Goal: Transaction & Acquisition: Purchase product/service

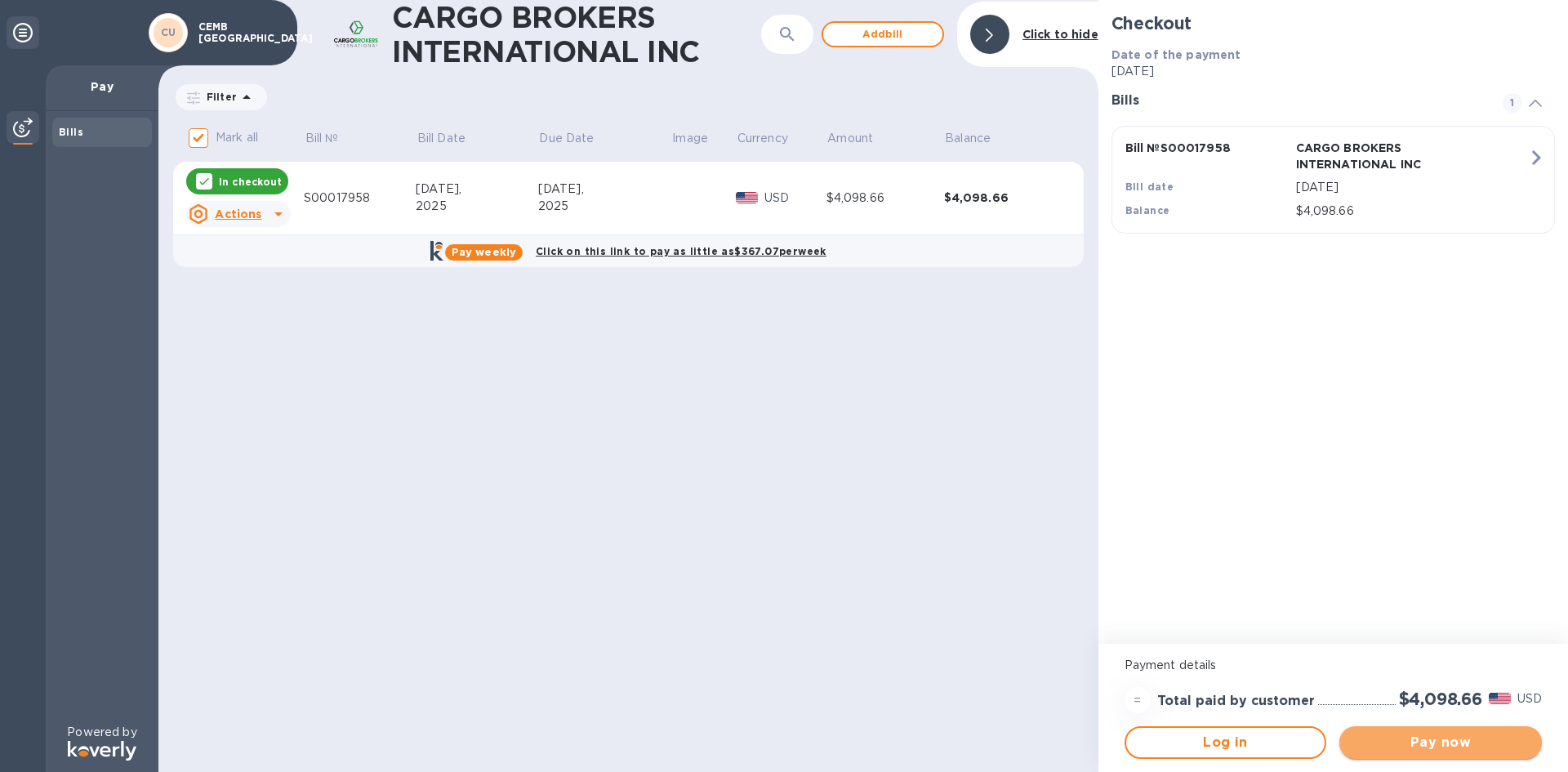
click at [1427, 738] on span "Pay now" at bounding box center [1441, 743] width 176 height 20
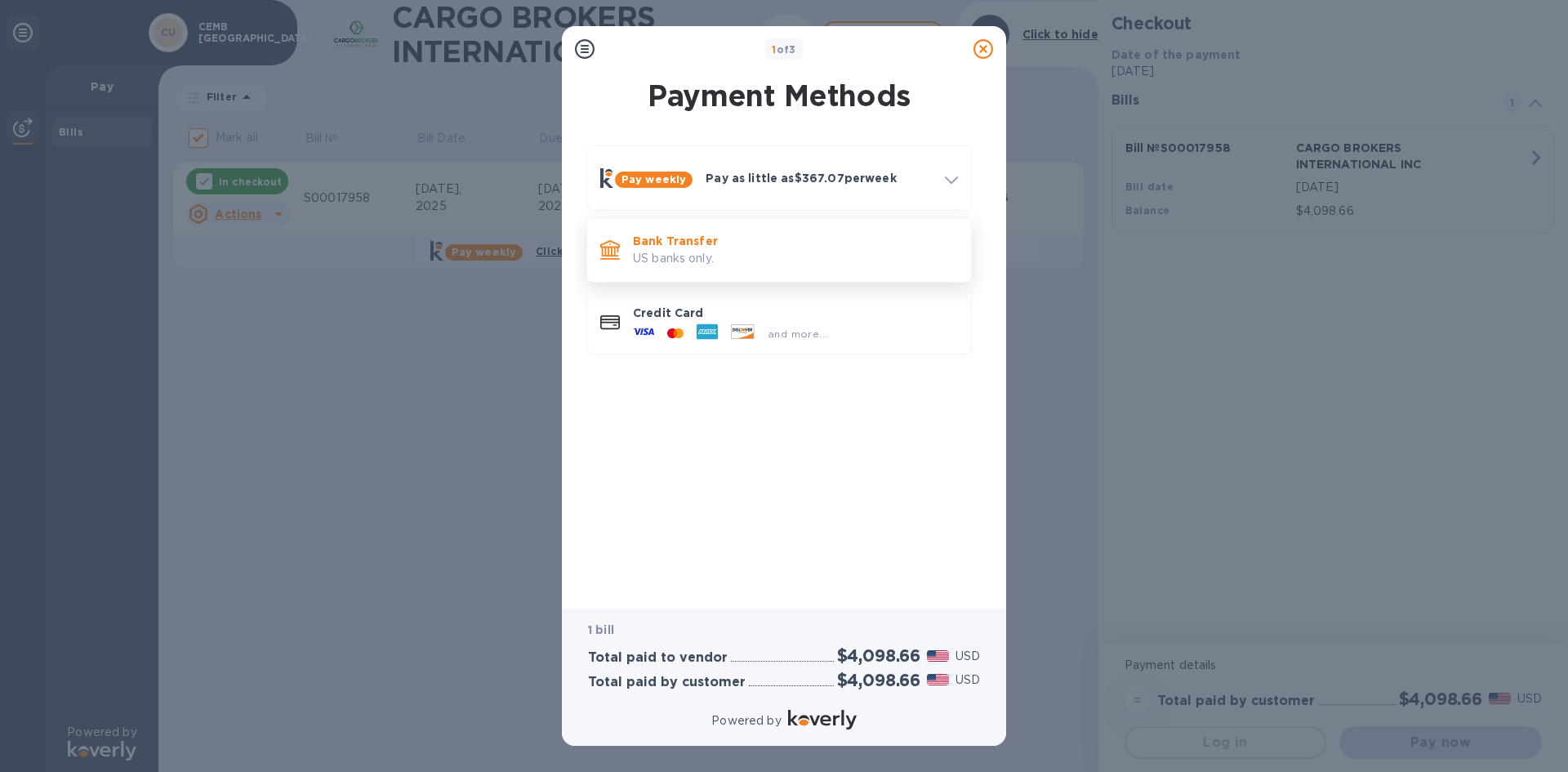
click at [687, 261] on p "US banks only." at bounding box center [796, 258] width 325 height 17
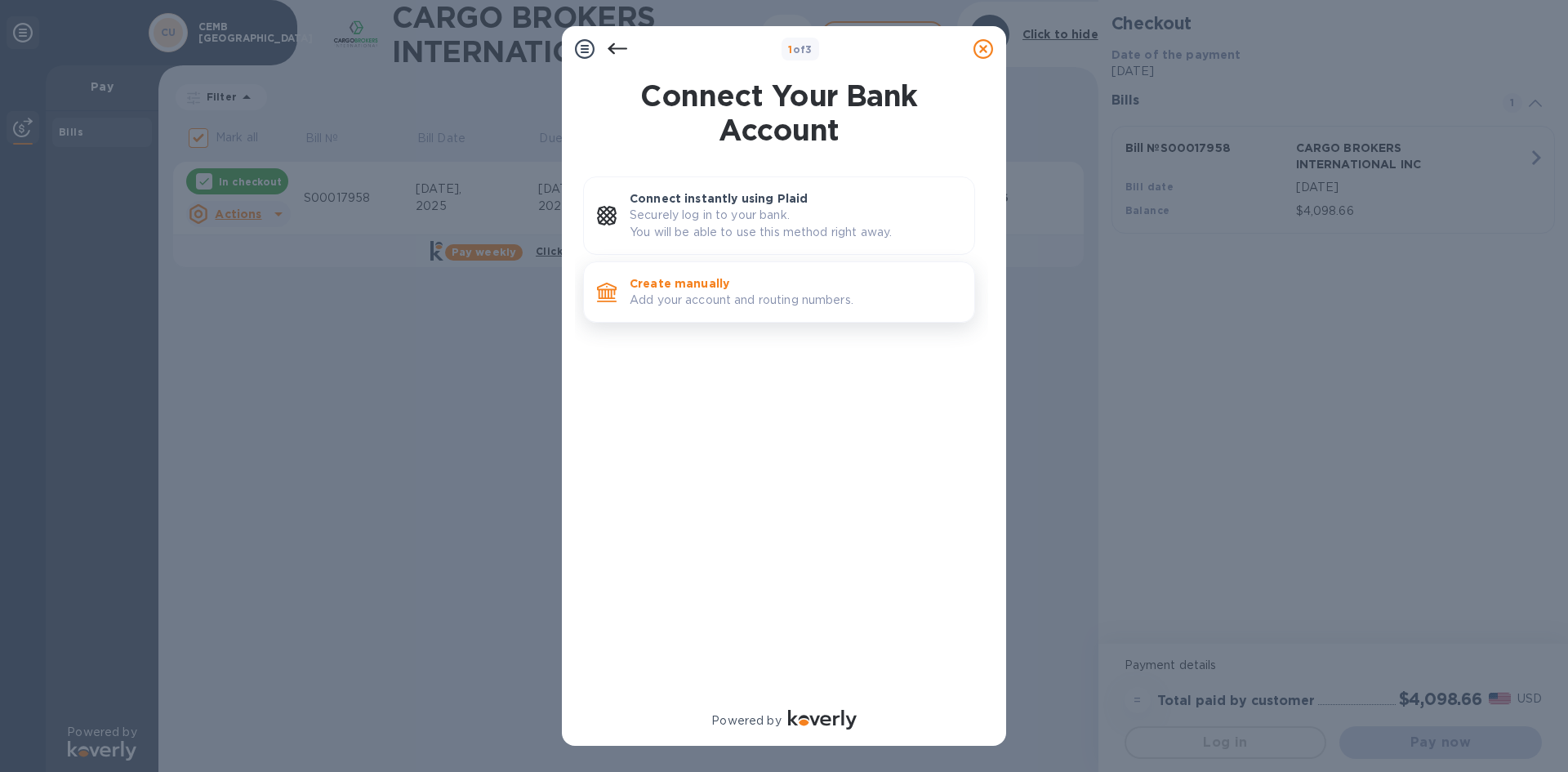
click at [703, 308] on p "Add your account and routing numbers." at bounding box center [796, 300] width 331 height 17
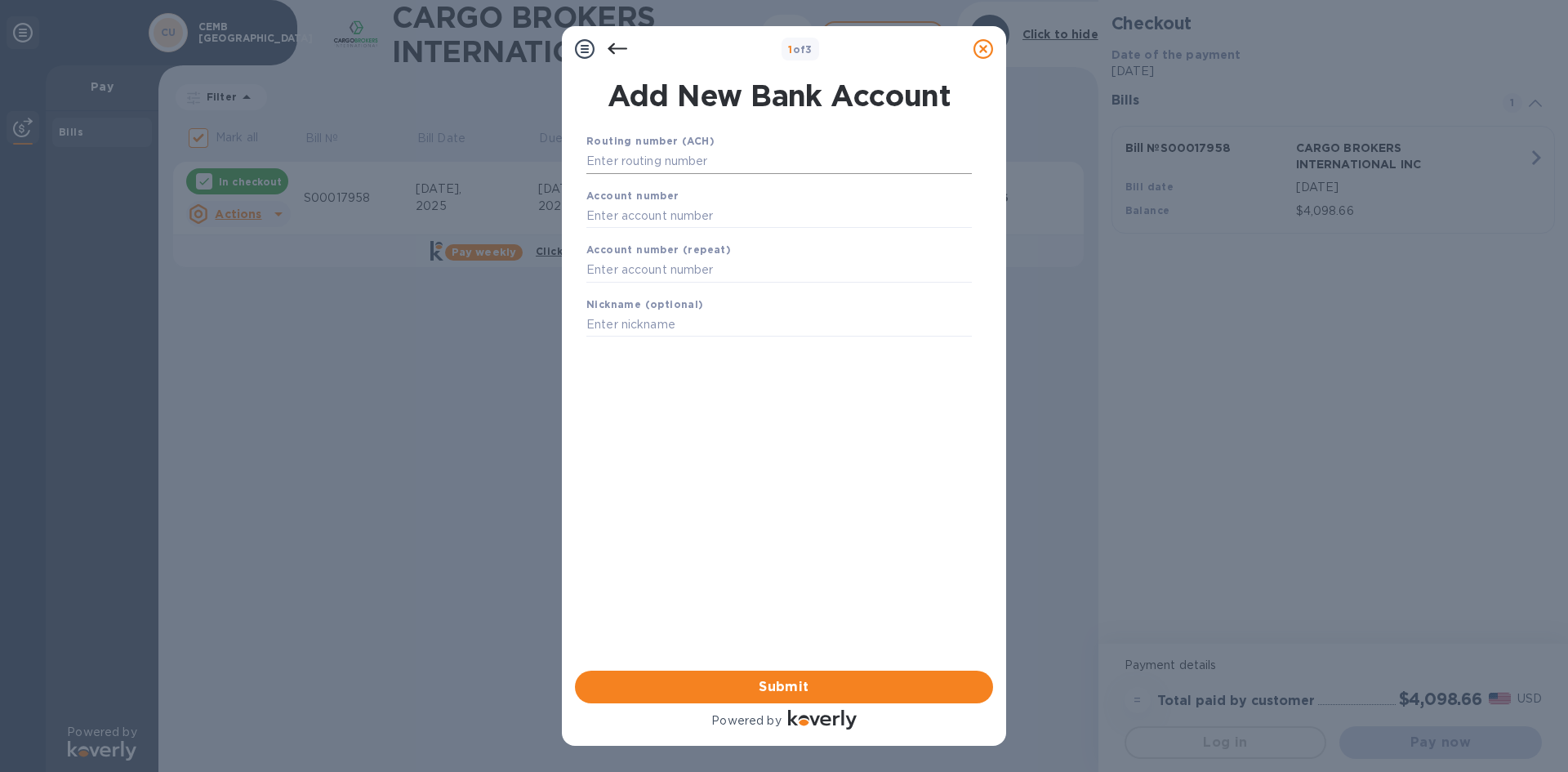
click at [589, 162] on input "text" at bounding box center [779, 162] width 386 height 25
type input "061000227"
type input "2000037158842"
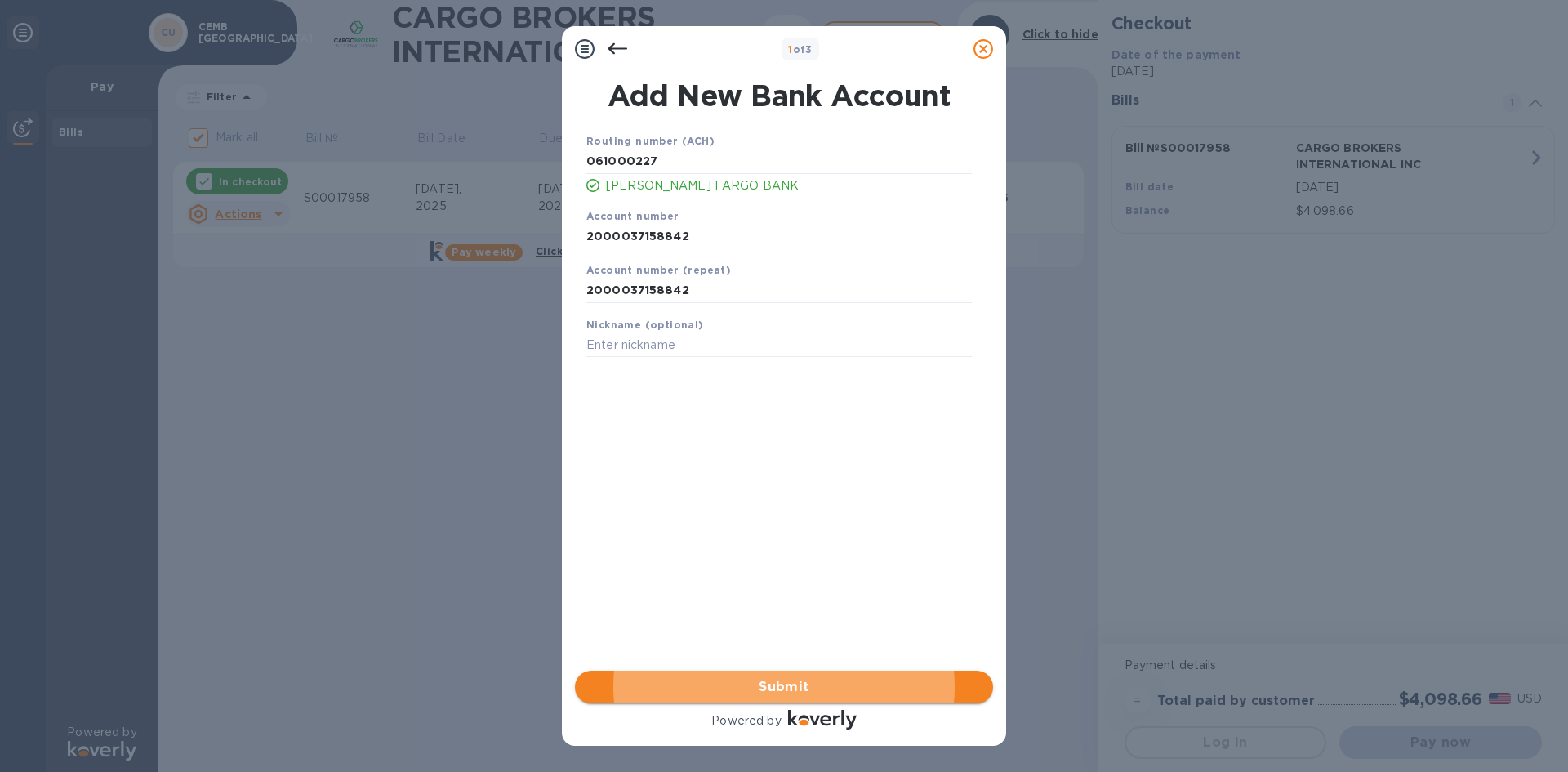
click at [809, 689] on span "Submit" at bounding box center [784, 687] width 392 height 20
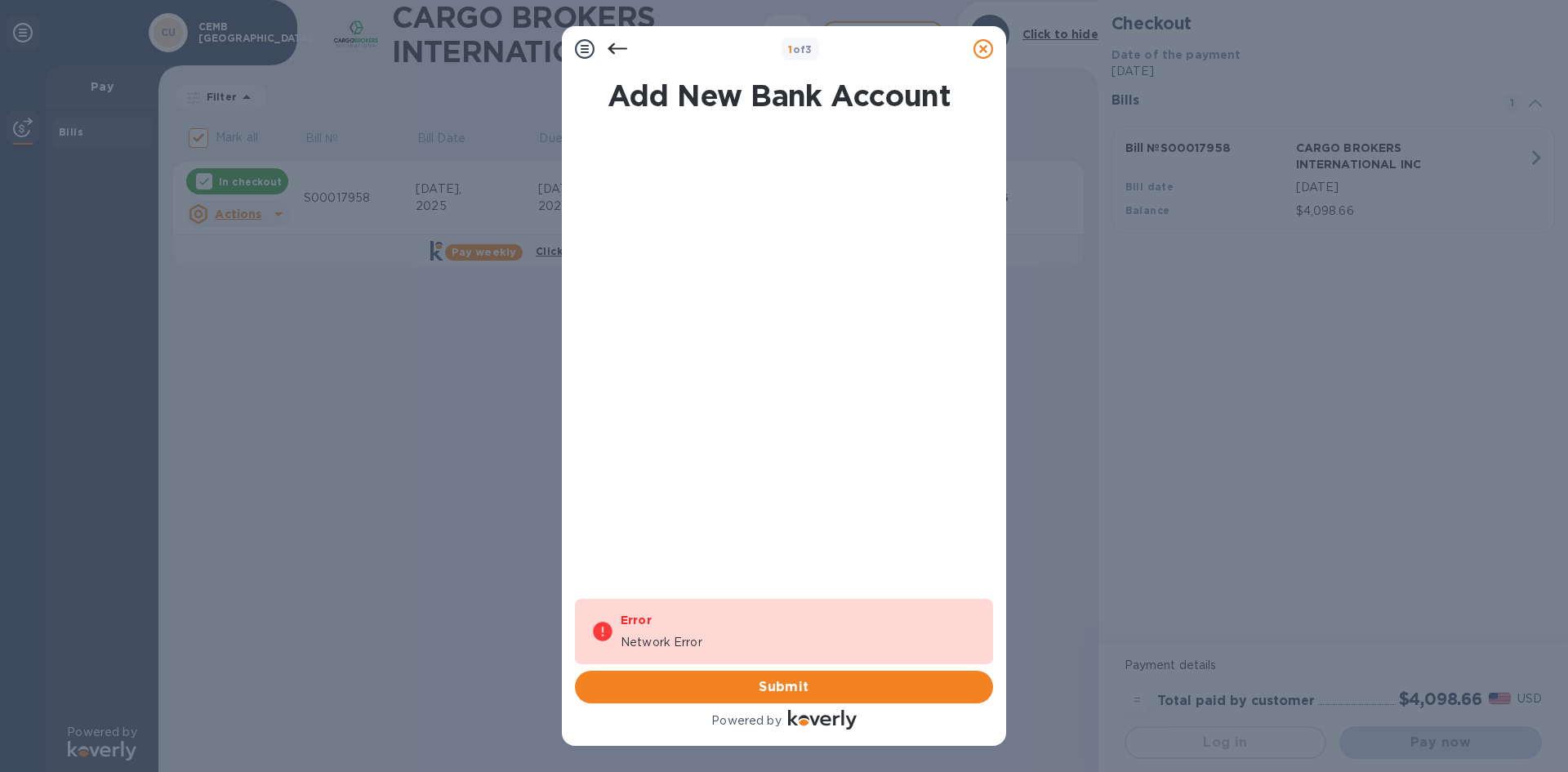
click at [618, 45] on icon at bounding box center [617, 49] width 20 height 20
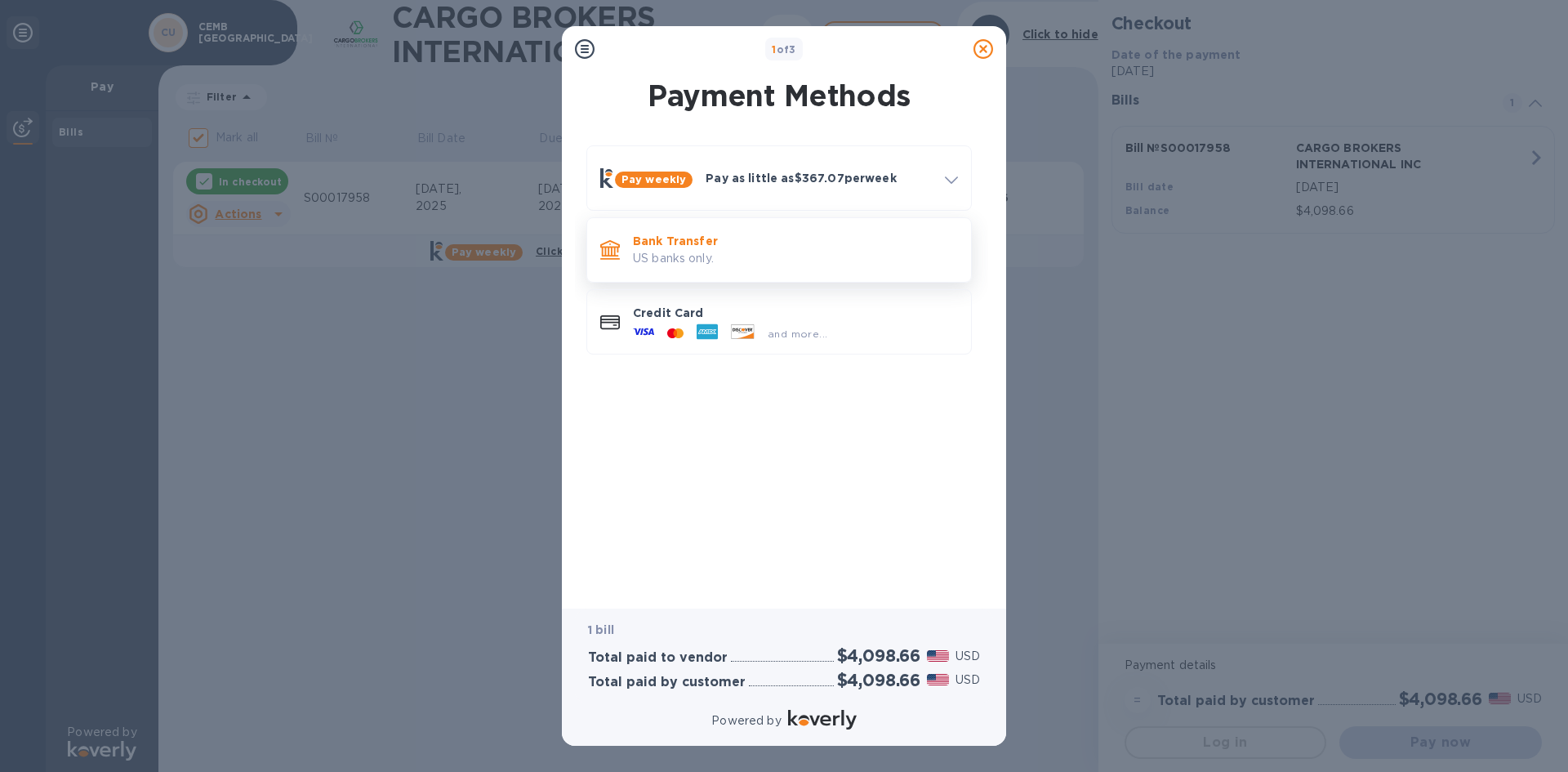
click at [693, 258] on p "US banks only." at bounding box center [796, 258] width 325 height 17
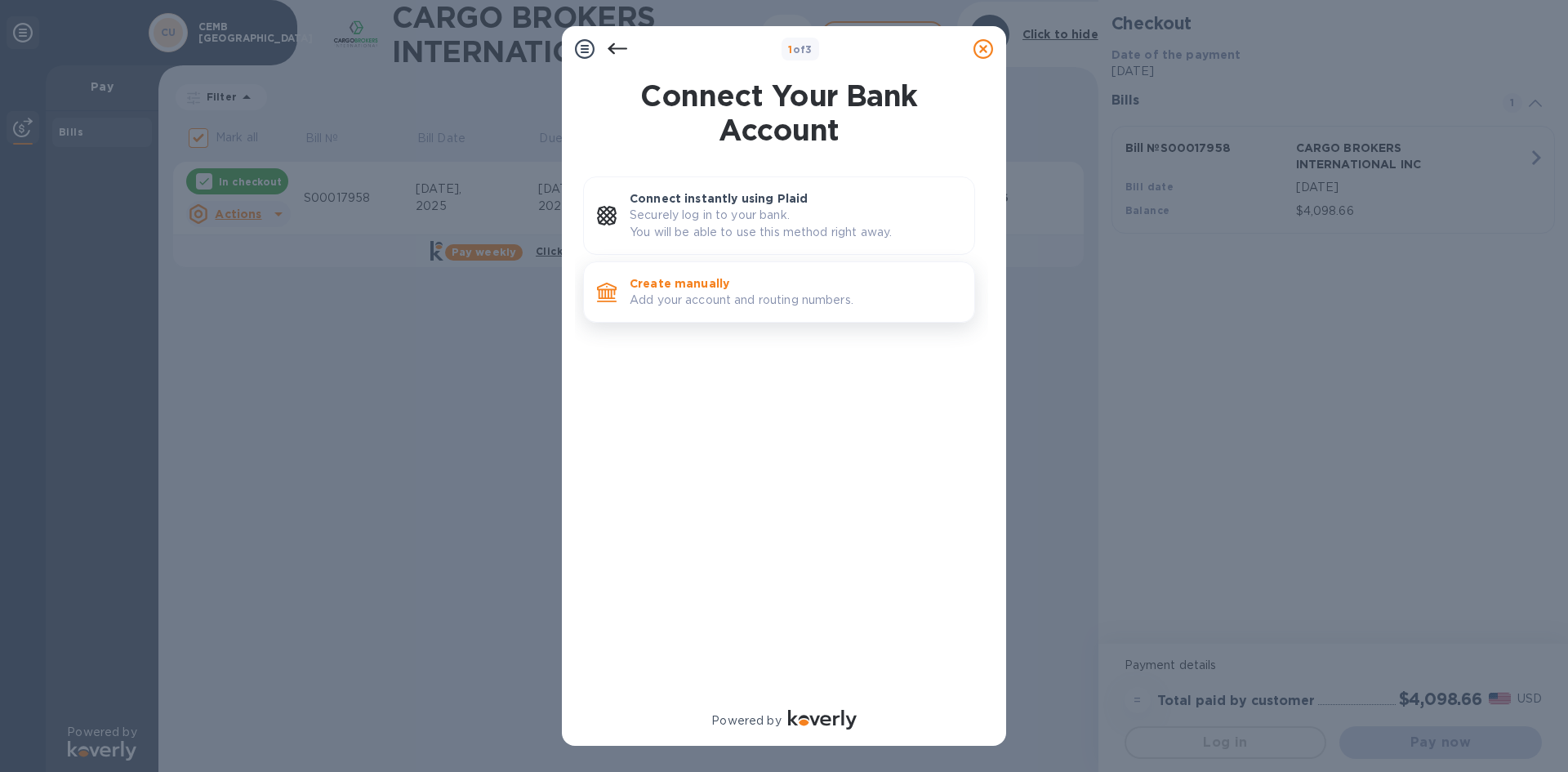
click at [737, 298] on p "Add your account and routing numbers." at bounding box center [796, 300] width 331 height 17
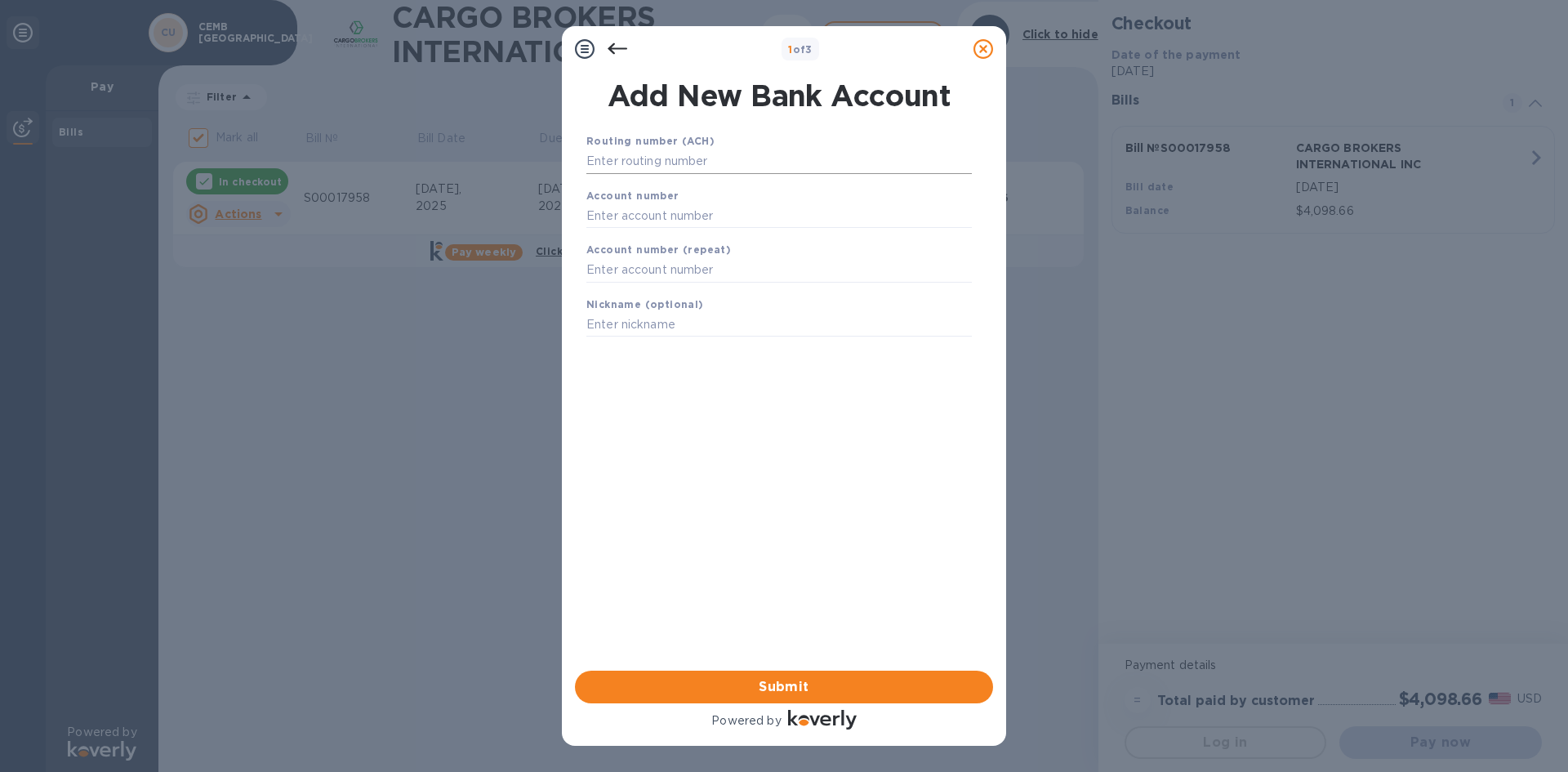
click at [612, 161] on input "text" at bounding box center [779, 162] width 386 height 25
type input "061000227"
type input "2000037158842"
click at [804, 681] on span "Submit" at bounding box center [784, 687] width 392 height 20
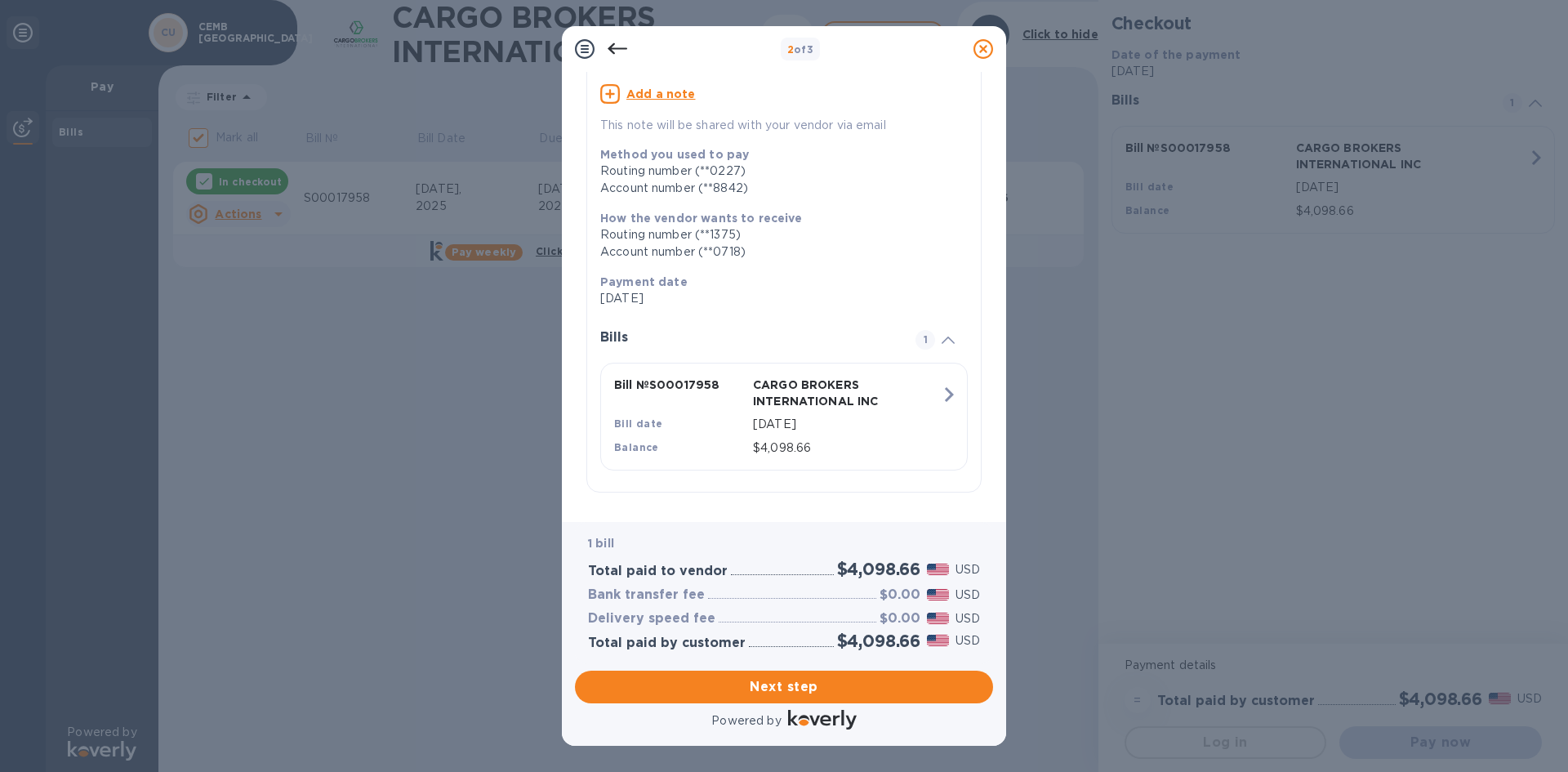
scroll to position [153, 0]
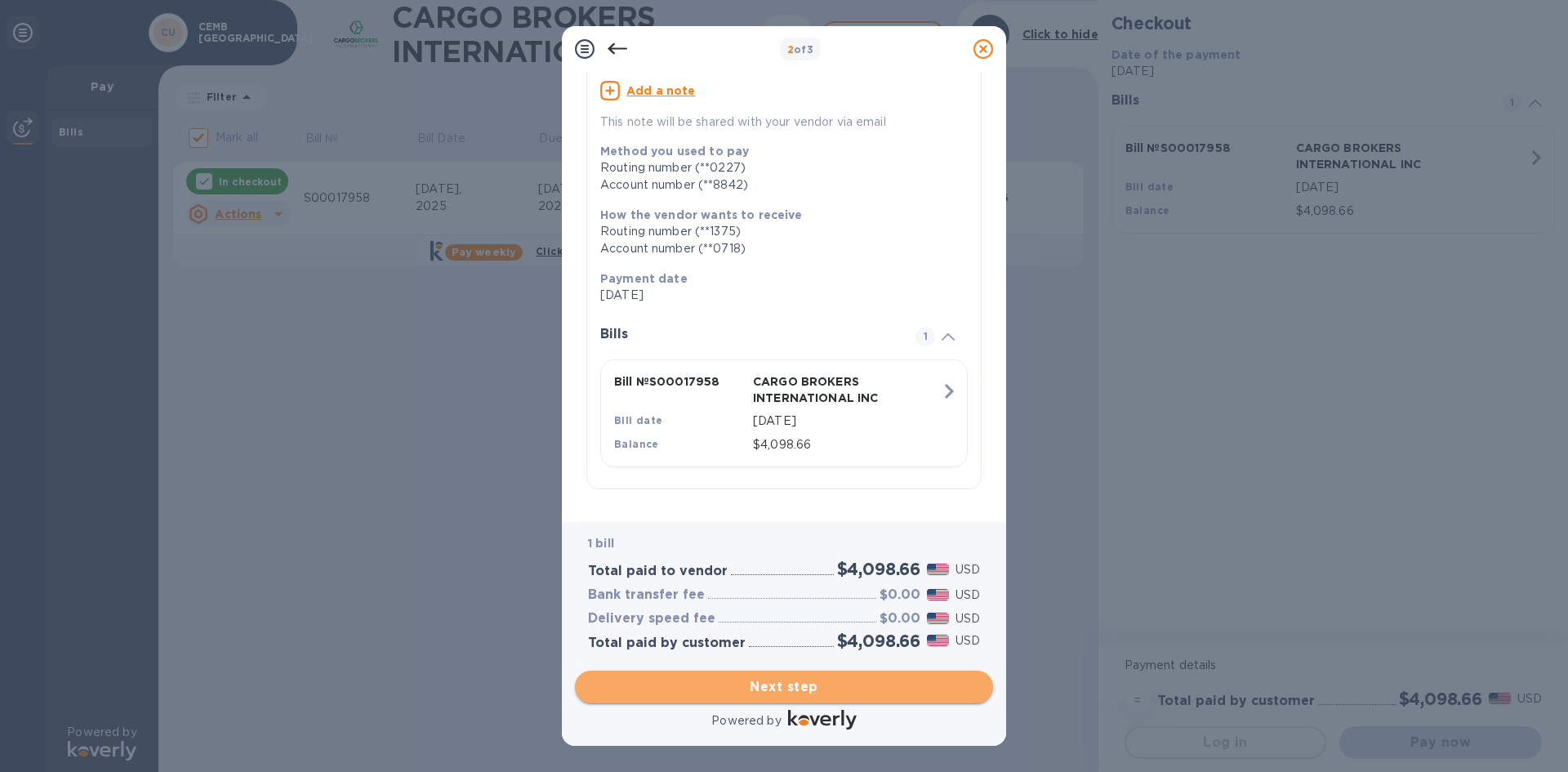
click at [807, 691] on span "Next step" at bounding box center [784, 687] width 392 height 20
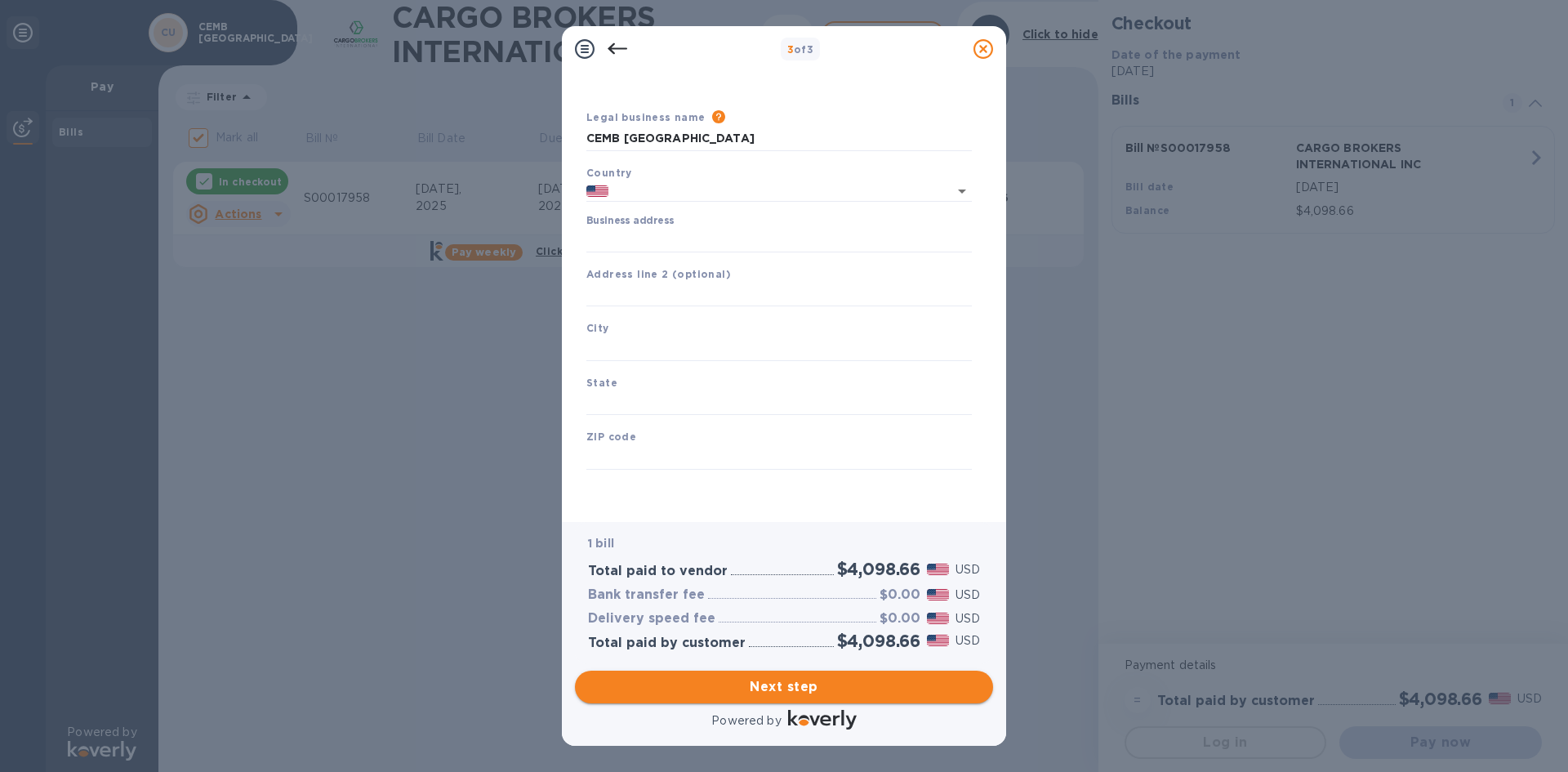
type input "[GEOGRAPHIC_DATA]"
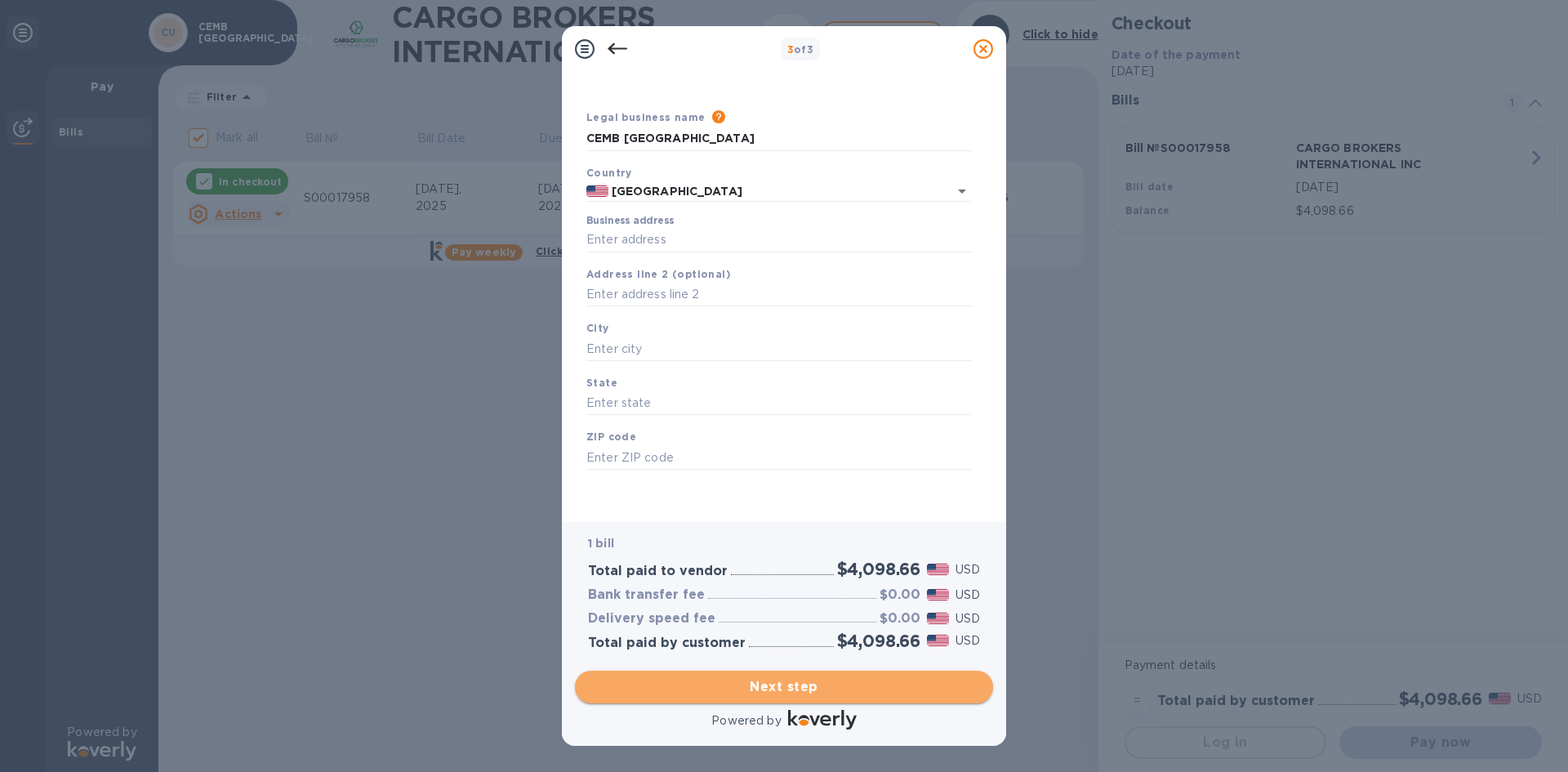
click at [792, 692] on span "Next step" at bounding box center [784, 687] width 392 height 20
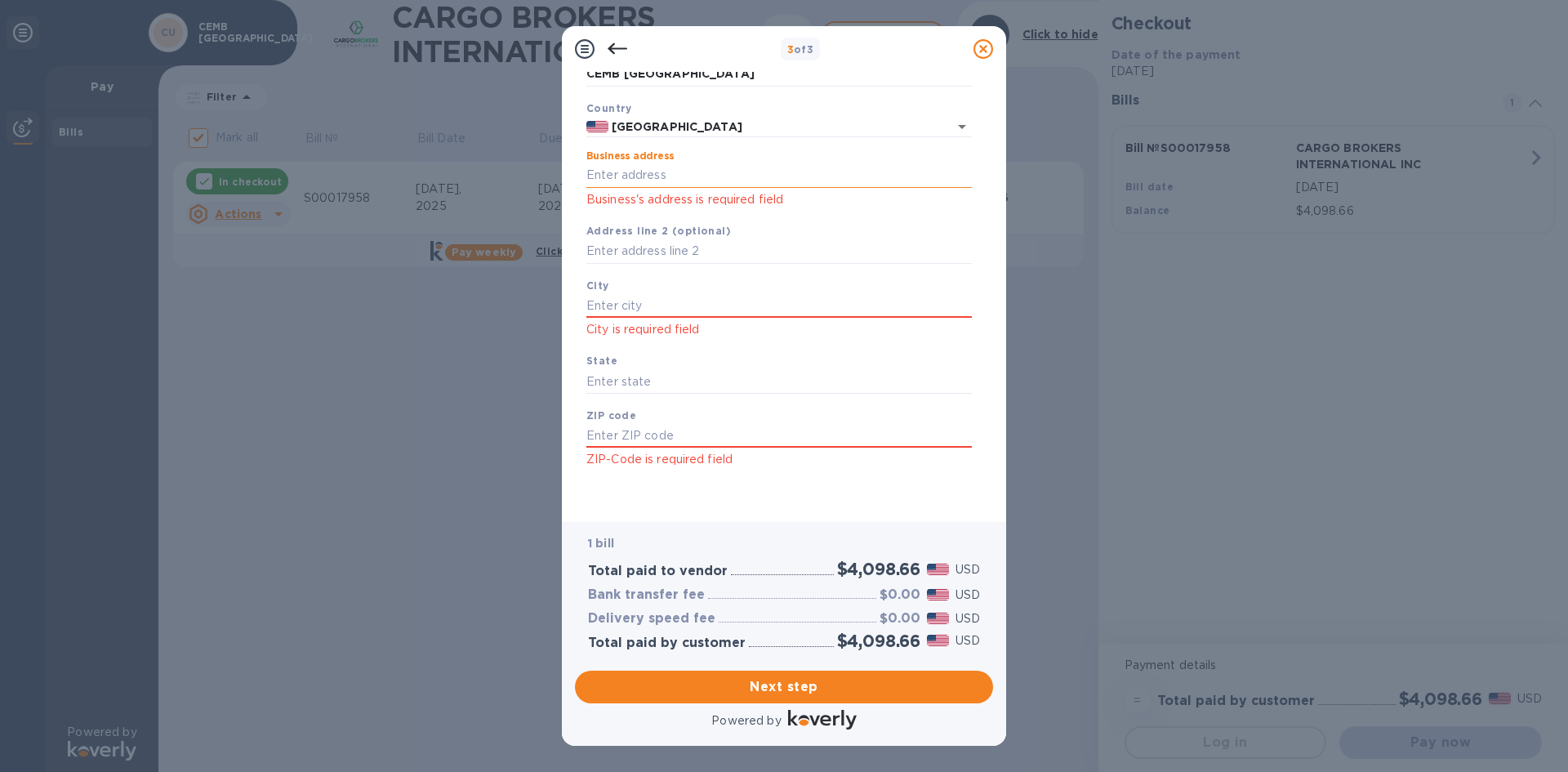
click at [619, 178] on input "Business address" at bounding box center [779, 176] width 386 height 25
type input "[STREET_ADDRESS][PERSON_NAME]"
click at [646, 299] on input "text" at bounding box center [779, 306] width 386 height 25
drag, startPoint x: 646, startPoint y: 304, endPoint x: 637, endPoint y: 307, distance: 9.5
click at [646, 305] on input "text" at bounding box center [779, 306] width 386 height 25
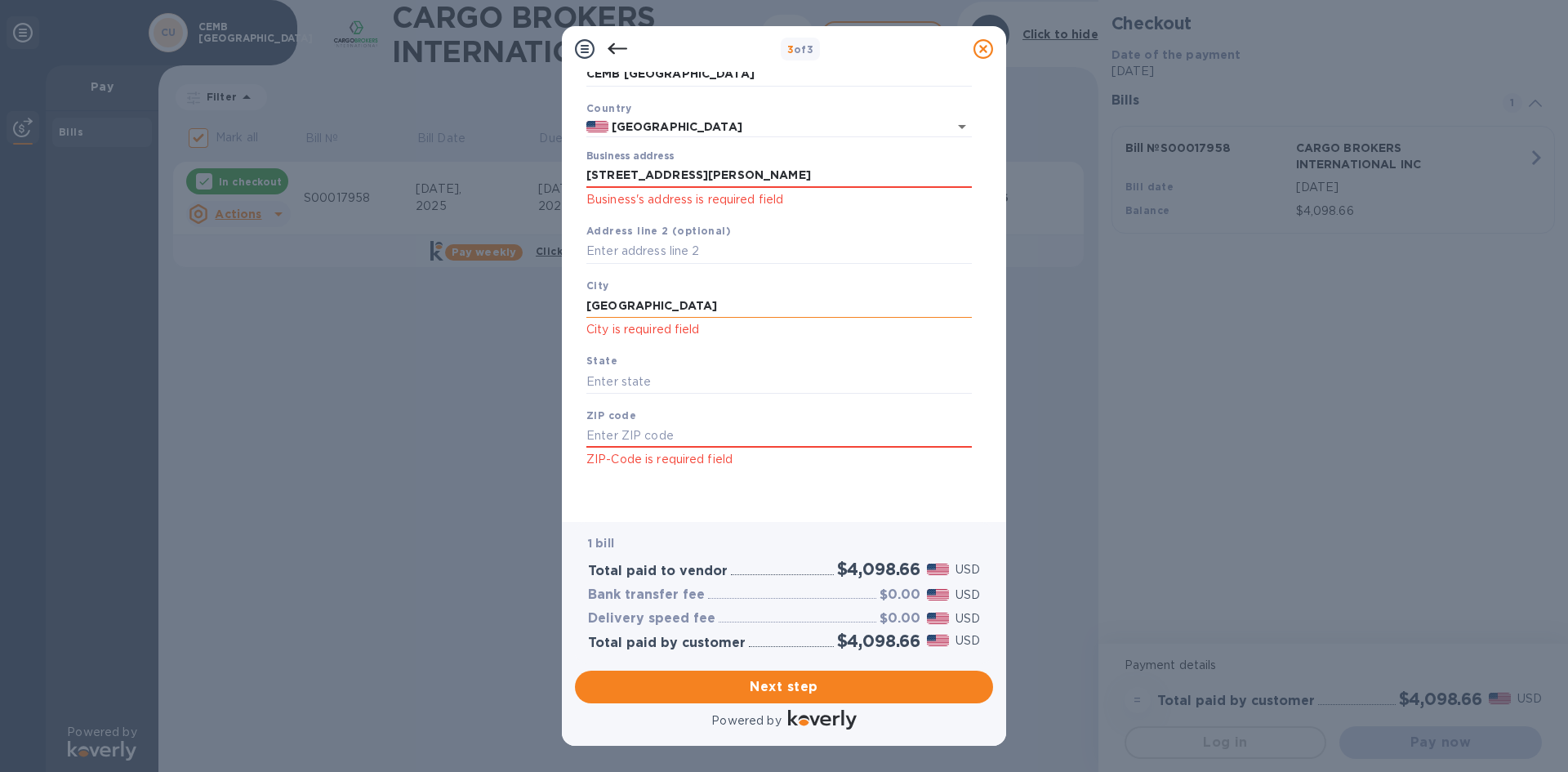
type input "[GEOGRAPHIC_DATA]"
type input "GA"
type input "30501"
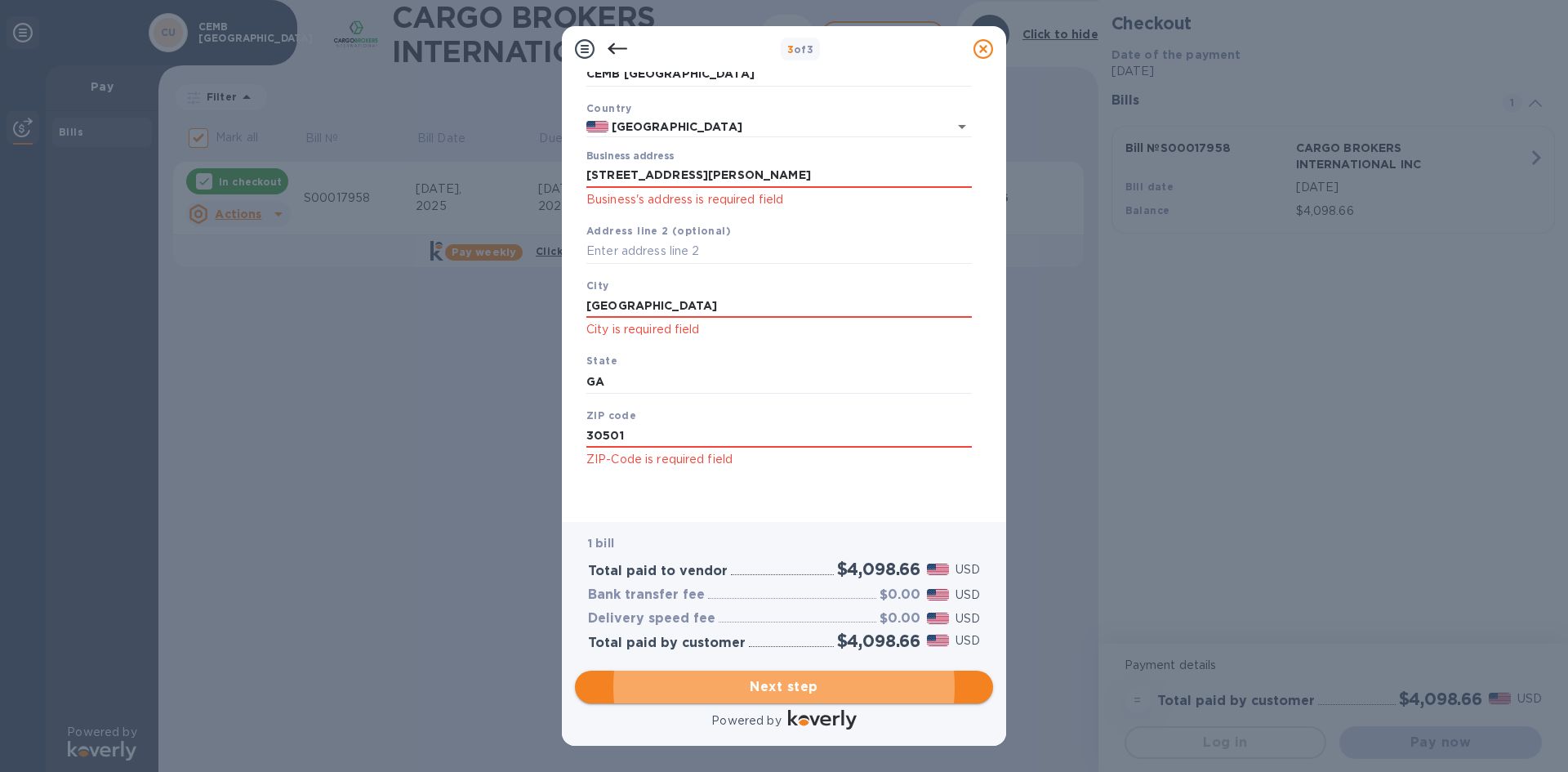
click at [804, 692] on span "Next step" at bounding box center [784, 687] width 392 height 20
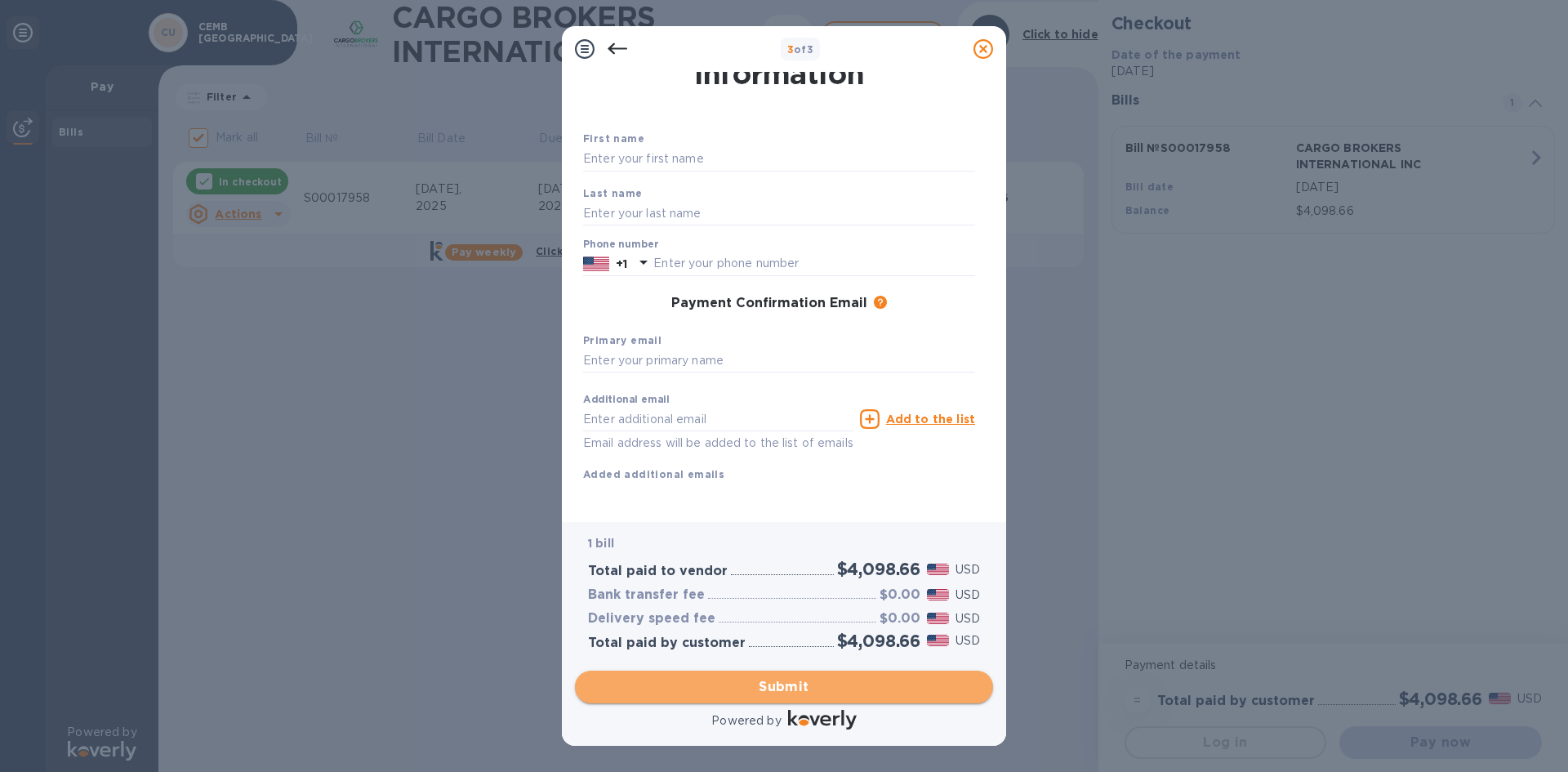
scroll to position [65, 0]
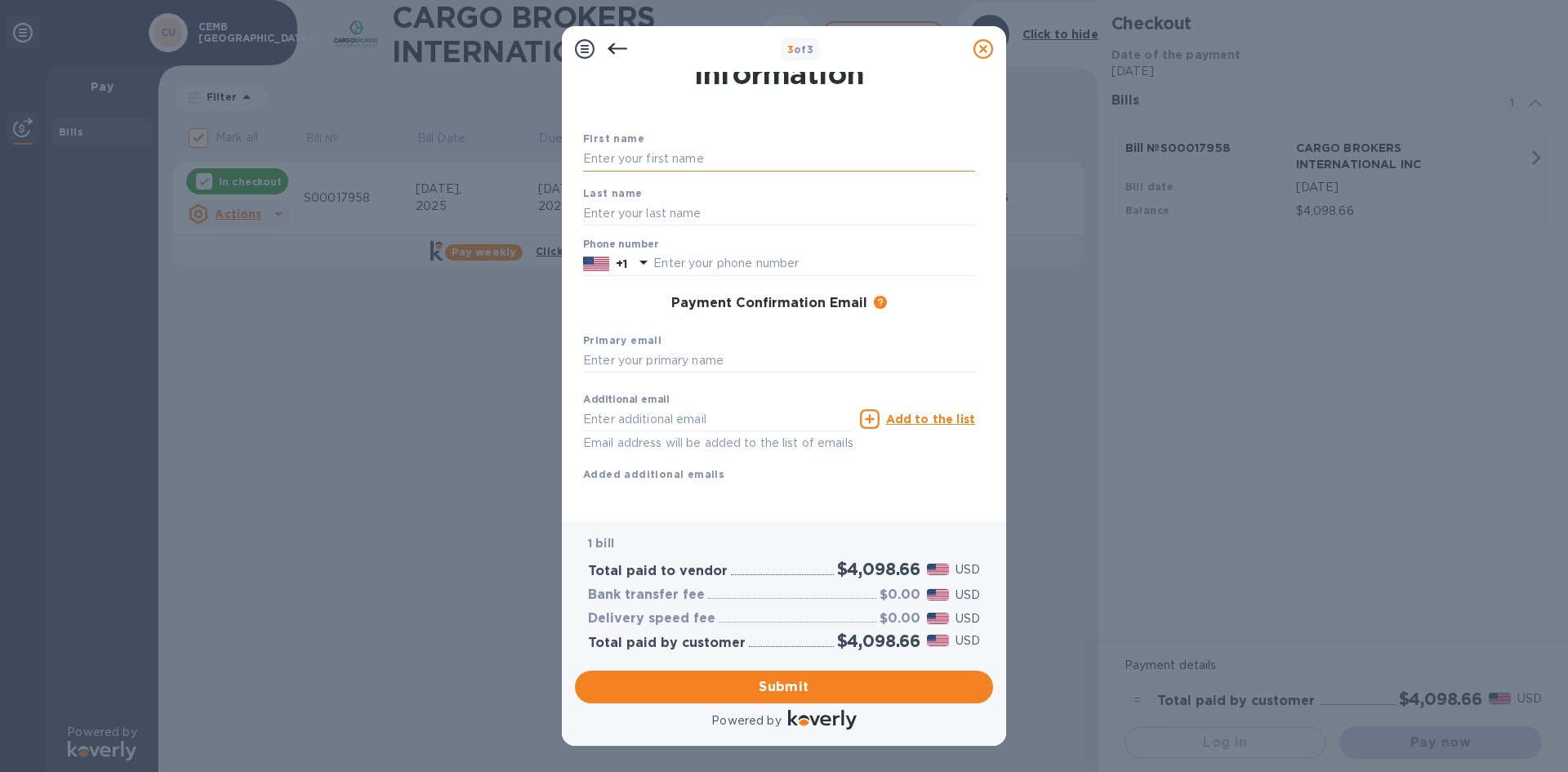
click at [621, 147] on input "text" at bounding box center [779, 159] width 392 height 25
type input "[PERSON_NAME]"
type input "6787171050"
type input "[PERSON_NAME][EMAIL_ADDRESS][DOMAIN_NAME]"
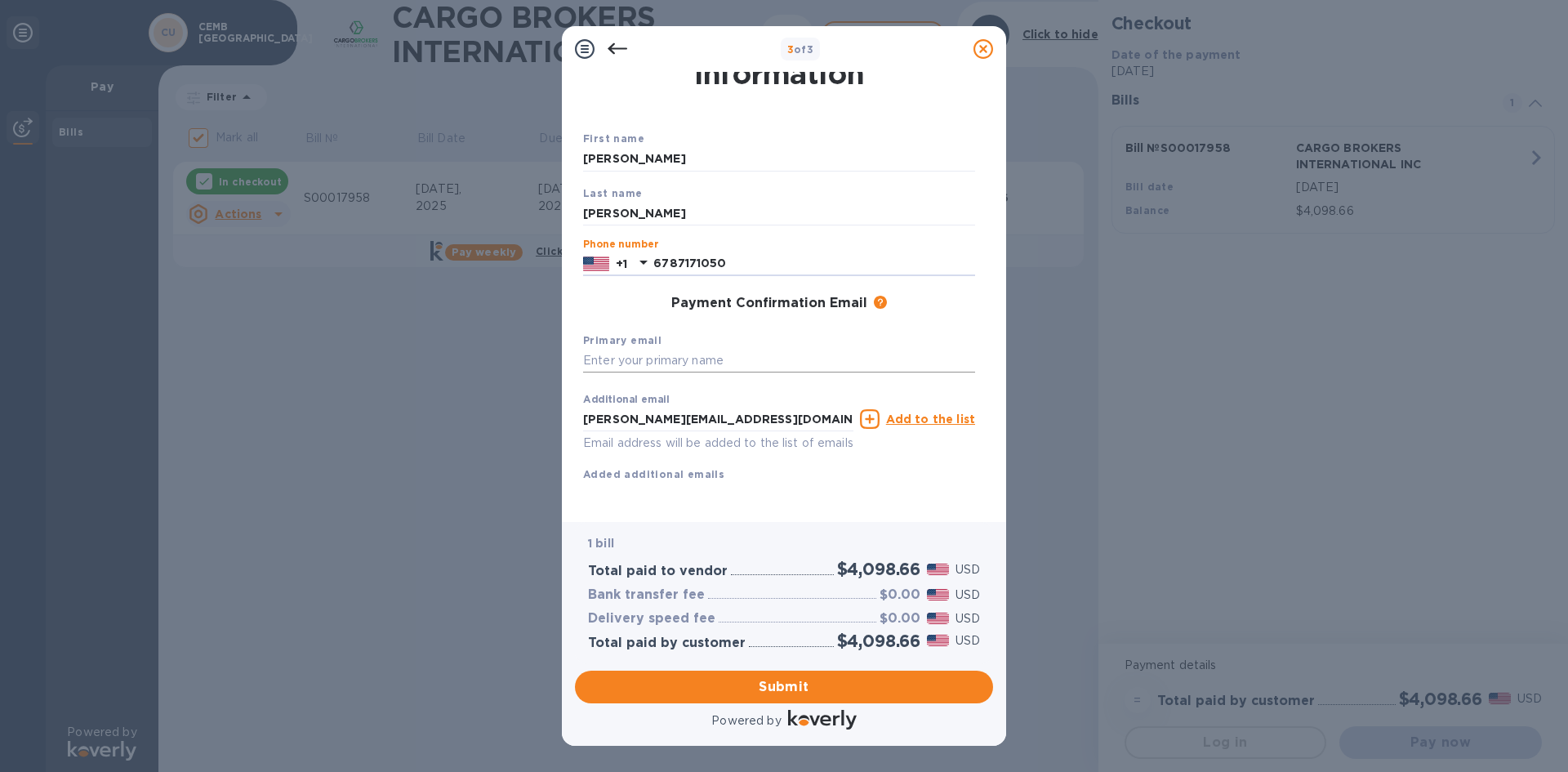
click at [666, 349] on input "text" at bounding box center [779, 361] width 392 height 25
type input "[PERSON_NAME][EMAIL_ADDRESS][DOMAIN_NAME]"
click at [762, 684] on span "Submit" at bounding box center [784, 687] width 392 height 20
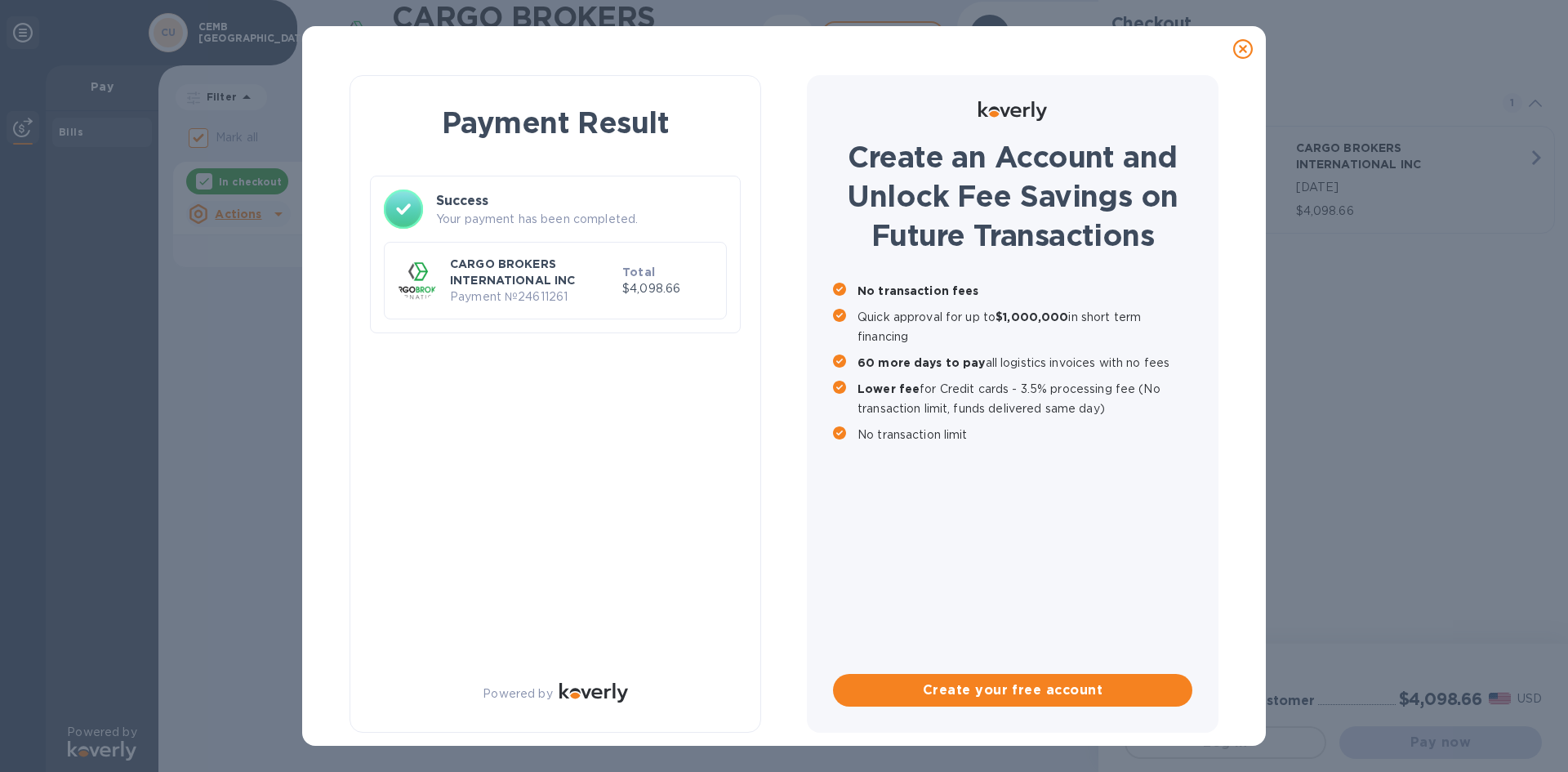
checkbox input "false"
